Goal: Find specific page/section: Find specific page/section

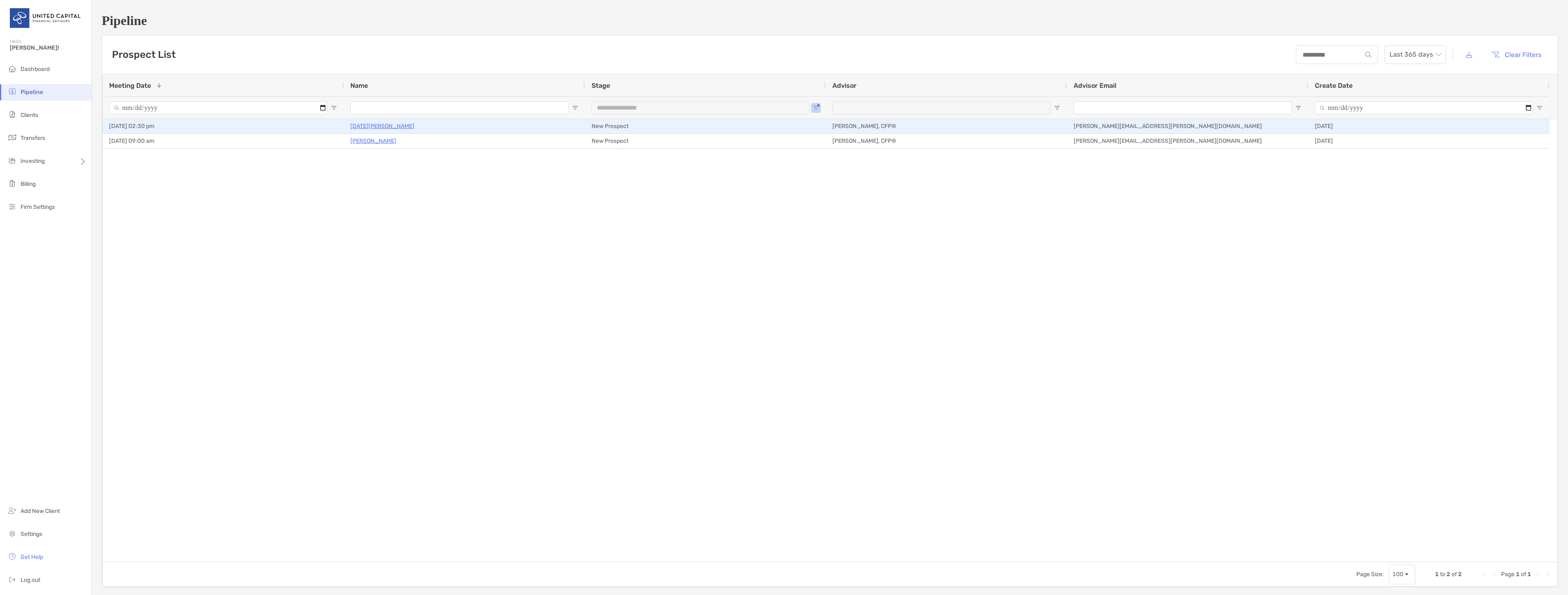
click at [371, 124] on p "[DATE][PERSON_NAME]" at bounding box center [382, 126] width 64 height 10
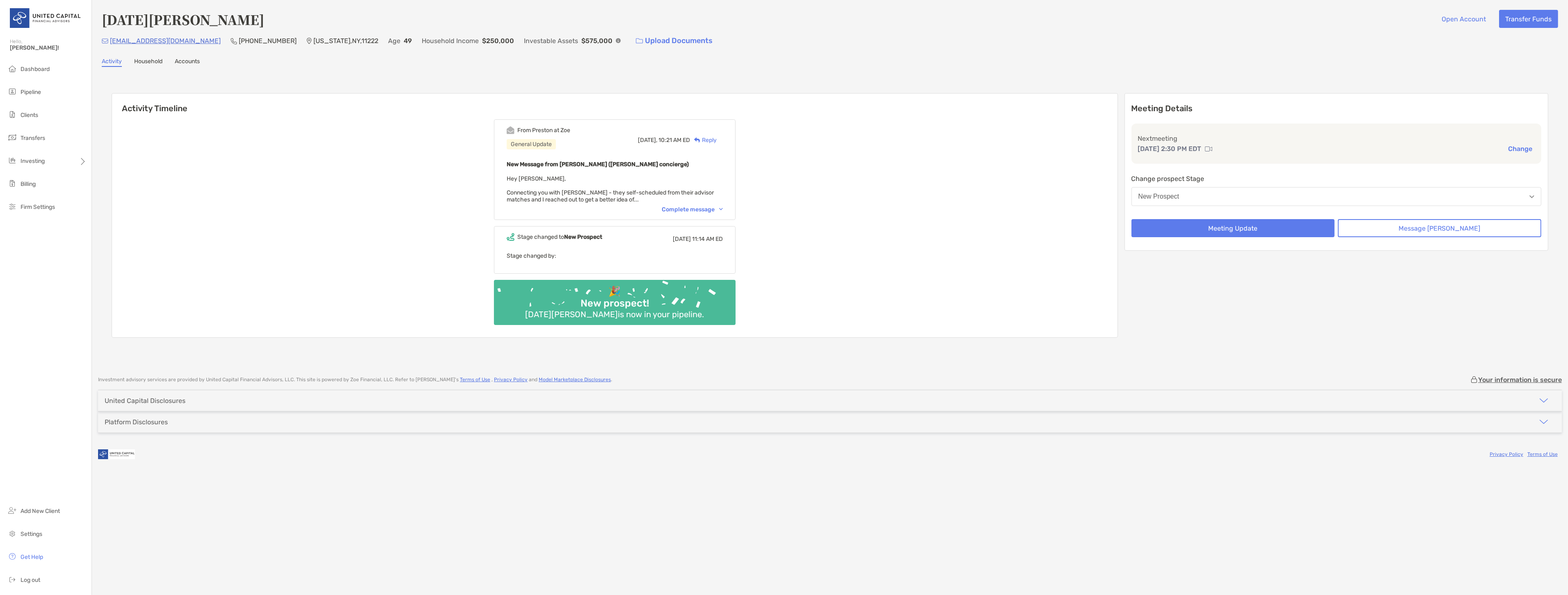
click at [695, 206] on div "Complete message" at bounding box center [692, 209] width 61 height 7
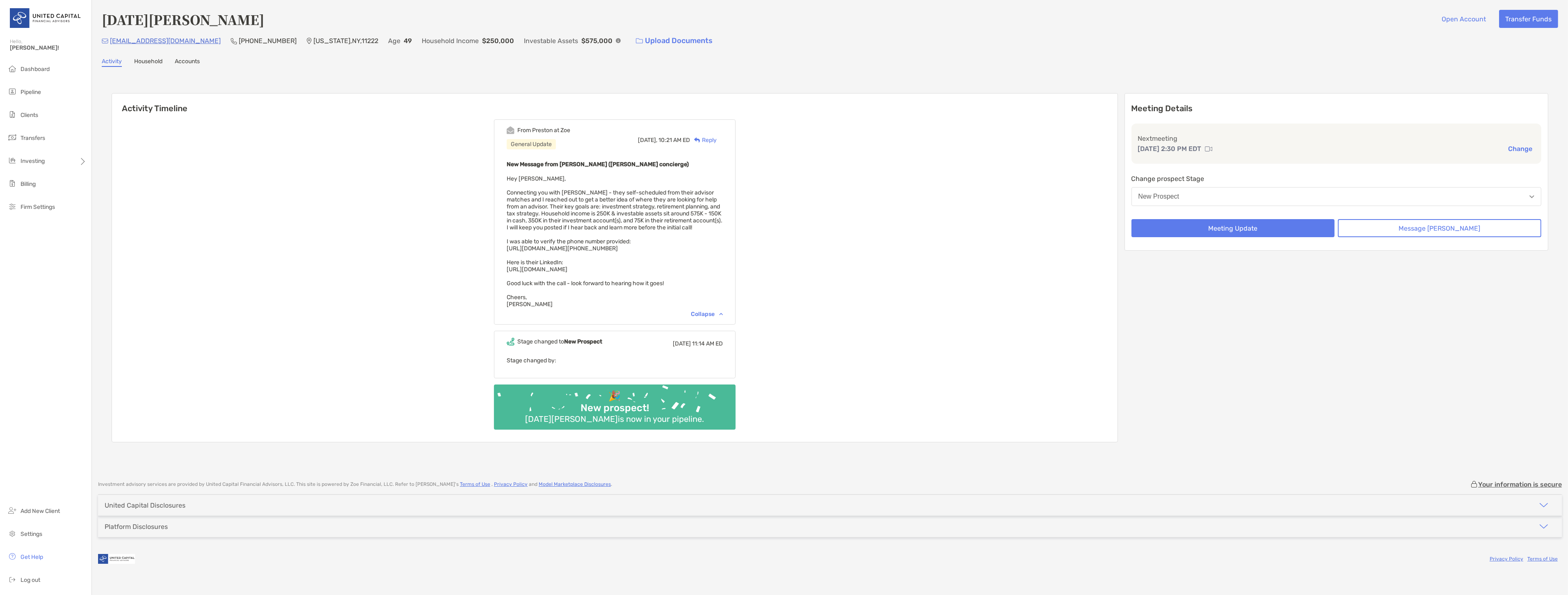
drag, startPoint x: 415, startPoint y: 146, endPoint x: 404, endPoint y: 100, distance: 47.3
click at [404, 100] on h6 "Activity Timeline" at bounding box center [615, 104] width 1006 height 19
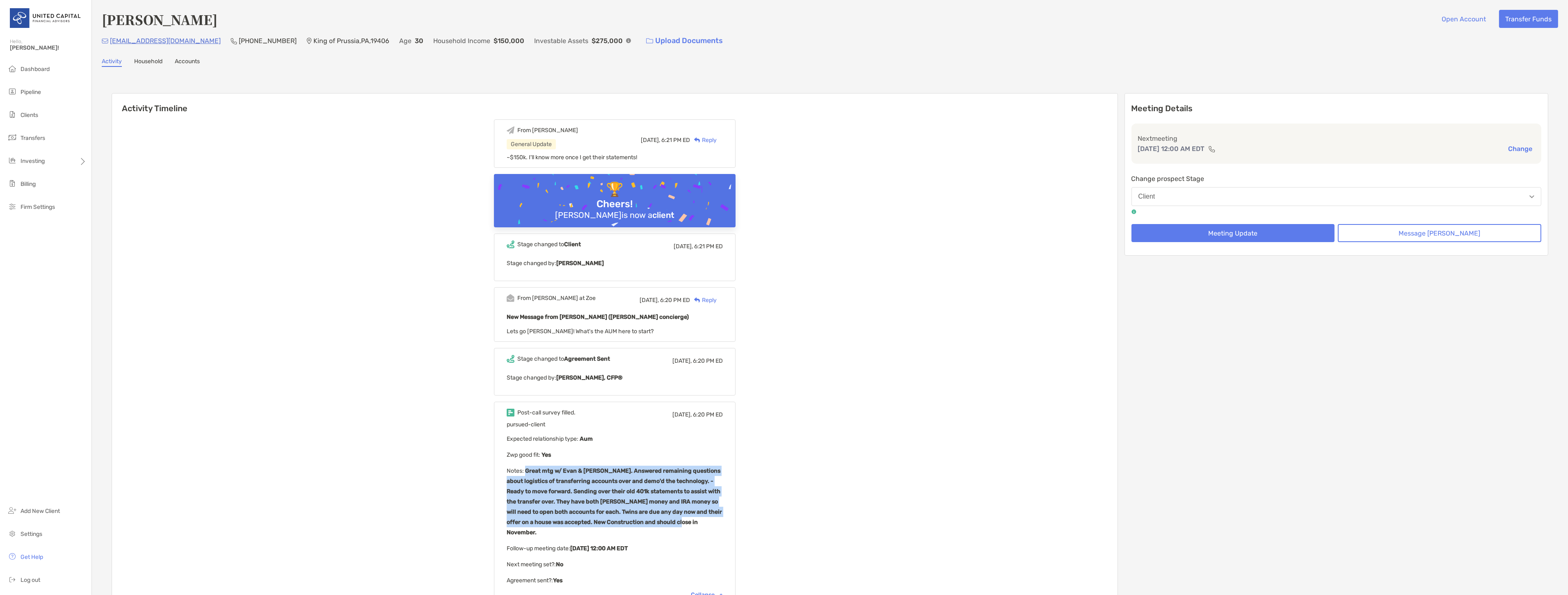
scroll to position [389, 0]
